Goal: Task Accomplishment & Management: Manage account settings

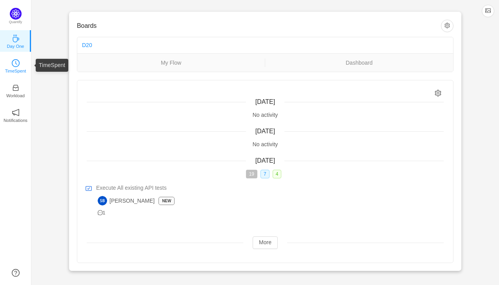
click at [14, 62] on icon "icon: clock-circle" at bounding box center [16, 63] width 8 height 8
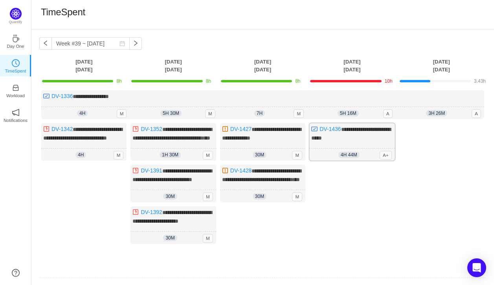
click at [376, 149] on div "**********" at bounding box center [351, 142] width 85 height 38
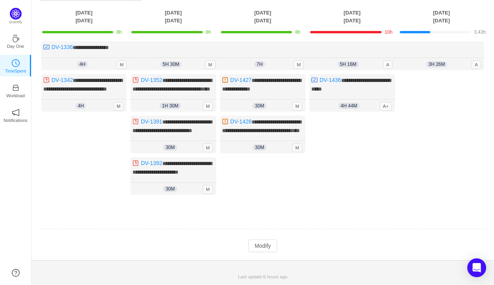
scroll to position [71, 0]
click at [270, 245] on button "Modify" at bounding box center [262, 246] width 29 height 13
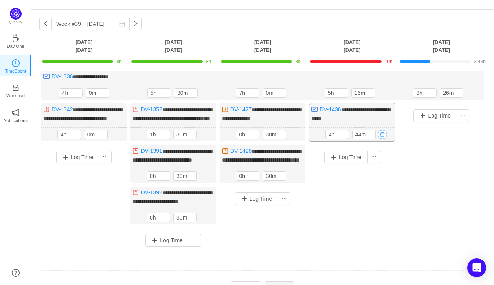
scroll to position [19, 0]
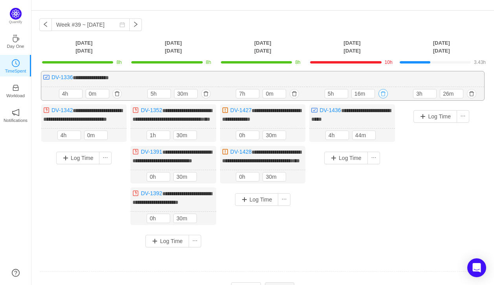
click at [382, 93] on button "button" at bounding box center [382, 93] width 9 height 9
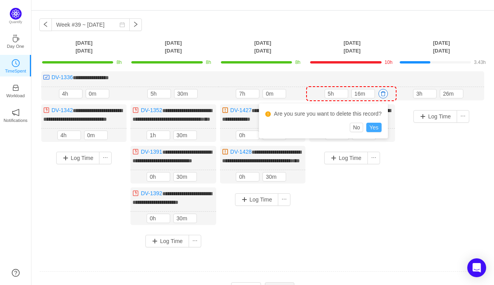
click at [373, 126] on button "Yes" at bounding box center [373, 127] width 15 height 9
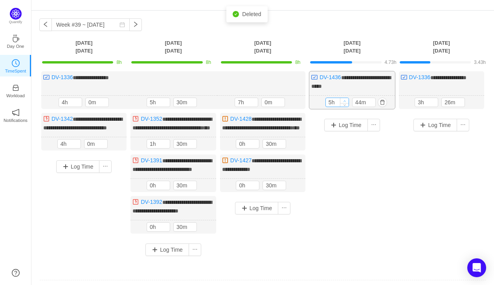
click at [343, 101] on icon "icon: up" at bounding box center [344, 101] width 3 height 3
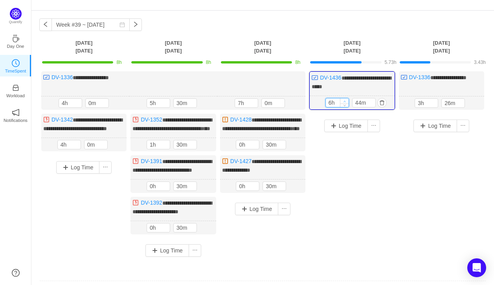
click at [343, 101] on icon "icon: up" at bounding box center [344, 101] width 3 height 3
type input "7h"
click at [343, 101] on icon "icon: up" at bounding box center [344, 101] width 3 height 3
type input "54m"
click at [371, 100] on icon "icon: up" at bounding box center [370, 101] width 3 height 3
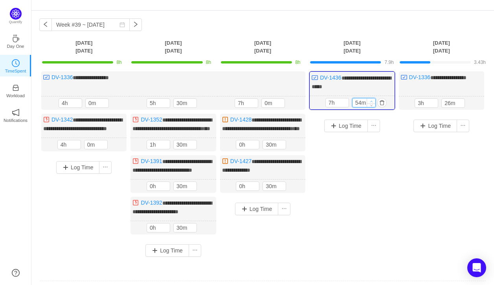
type input "8h"
click at [371, 100] on icon "icon: up" at bounding box center [370, 101] width 3 height 3
click at [371, 105] on icon "icon: down" at bounding box center [370, 104] width 3 height 3
type input "0m"
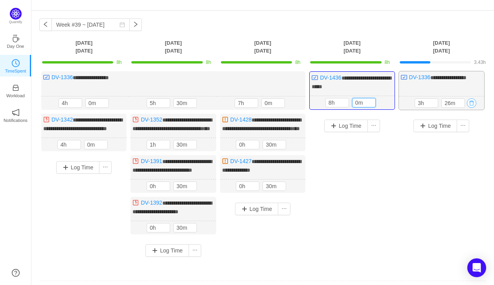
click at [470, 101] on button "button" at bounding box center [470, 103] width 9 height 9
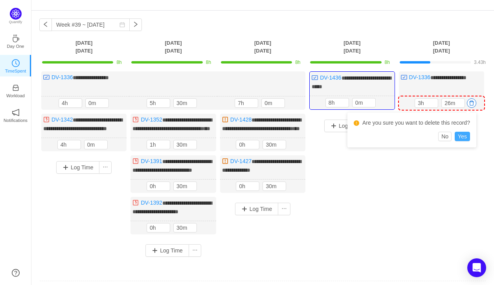
click at [457, 140] on button "Yes" at bounding box center [461, 136] width 15 height 9
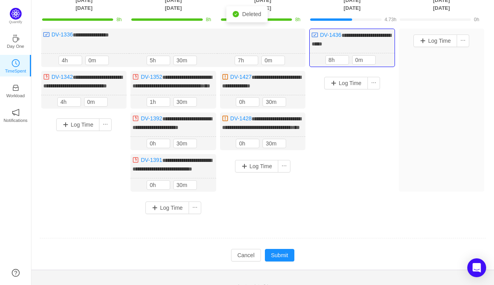
scroll to position [53, 0]
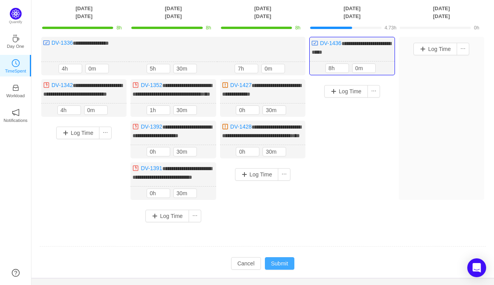
click at [277, 270] on button "Submit" at bounding box center [280, 264] width 30 height 13
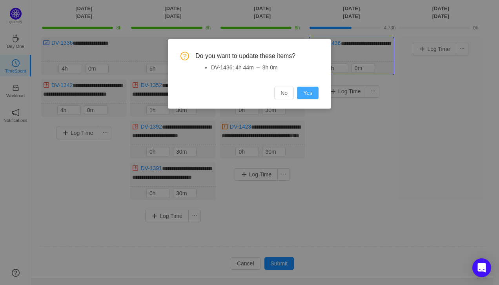
click at [307, 93] on button "Yes" at bounding box center [308, 93] width 22 height 13
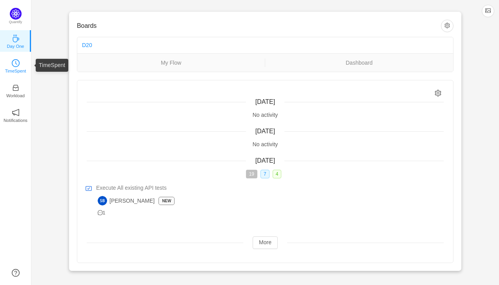
click at [15, 61] on icon "icon: clock-circle" at bounding box center [16, 63] width 8 height 8
